Goal: Navigation & Orientation: Find specific page/section

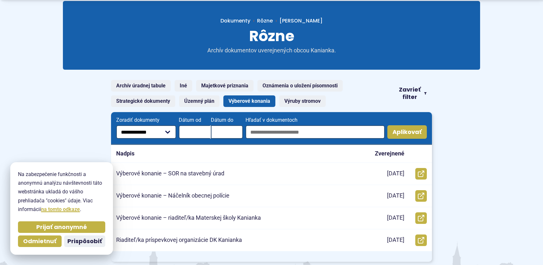
scroll to position [64, 0]
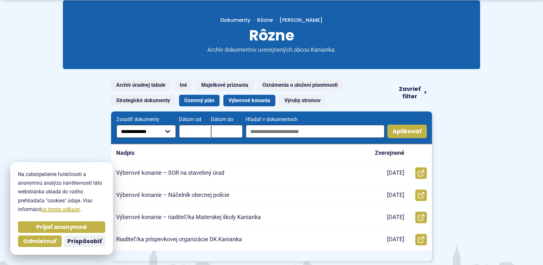
click at [199, 100] on link "Územný plán" at bounding box center [199, 101] width 40 height 12
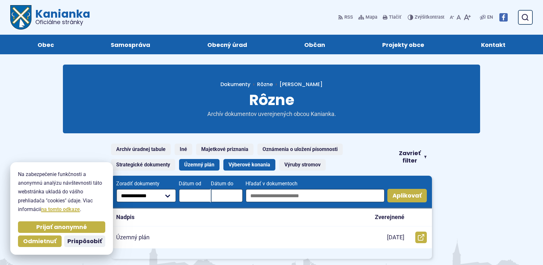
click at [245, 162] on link "Výberové konania" at bounding box center [250, 165] width 52 height 12
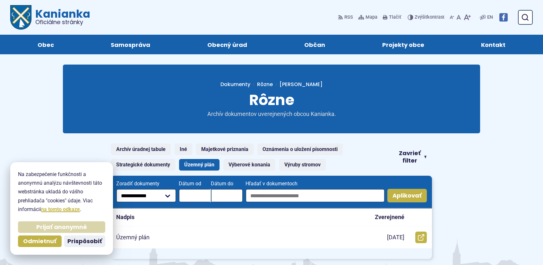
click at [44, 229] on span "Prijať anonymné" at bounding box center [61, 227] width 51 height 7
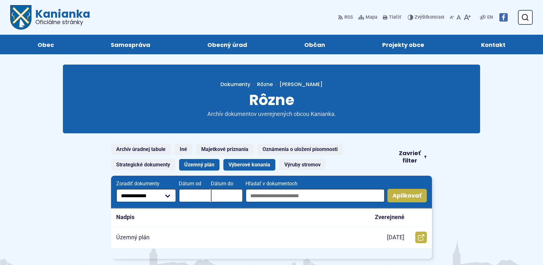
click at [245, 161] on link "Výberové konania" at bounding box center [250, 165] width 52 height 12
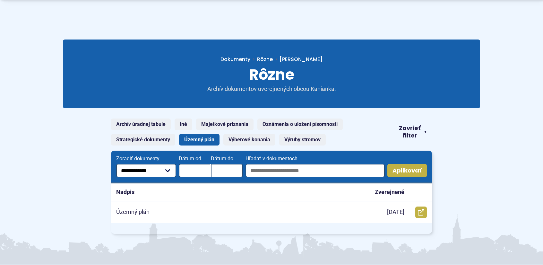
scroll to position [96, 0]
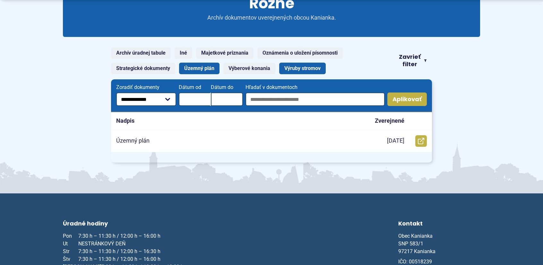
click at [294, 67] on link "Výruby stromov" at bounding box center [302, 69] width 47 height 12
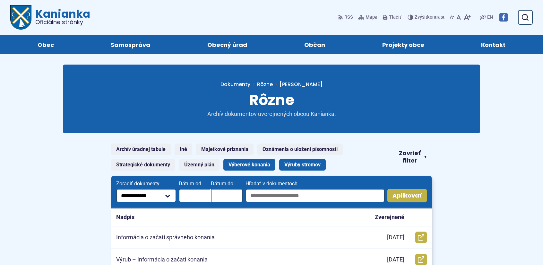
click at [258, 162] on link "Výberové konania" at bounding box center [250, 165] width 52 height 12
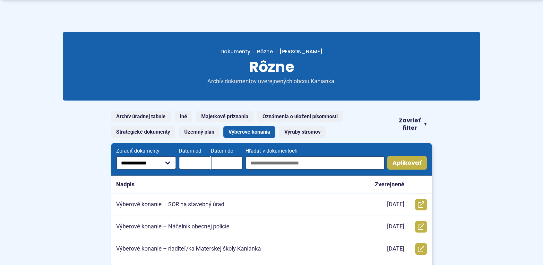
scroll to position [96, 0]
